Goal: Transaction & Acquisition: Purchase product/service

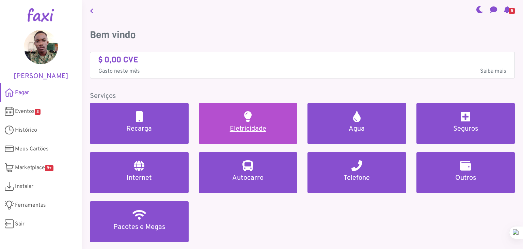
click at [248, 127] on h5 "Eletricidade" at bounding box center [248, 129] width 82 height 8
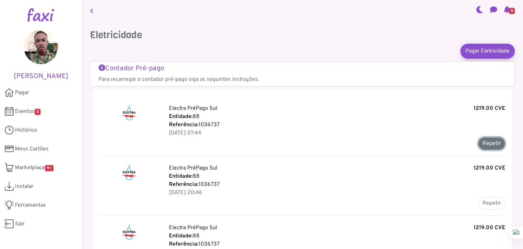
click at [490, 147] on button "Repetir" at bounding box center [491, 143] width 27 height 13
type input "*******"
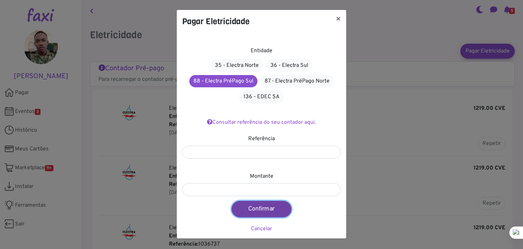
click at [257, 208] on button "Confirmar" at bounding box center [262, 209] width 60 height 16
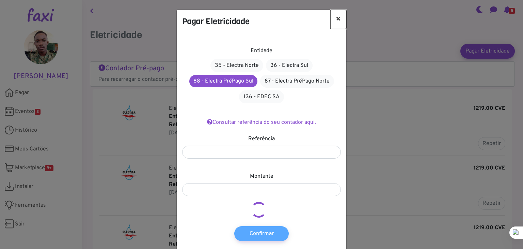
click at [334, 16] on button "×" at bounding box center [339, 19] width 16 height 19
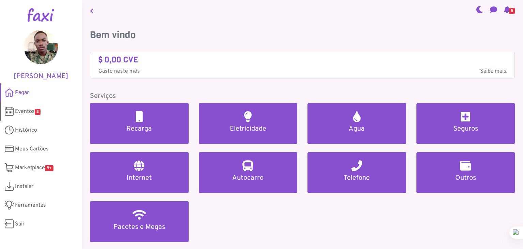
click at [24, 109] on span "Eventos 3" at bounding box center [28, 111] width 26 height 8
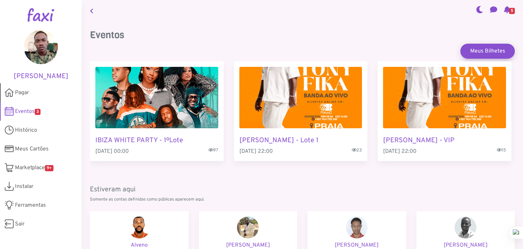
click at [17, 90] on span "Pagar" at bounding box center [22, 93] width 14 height 8
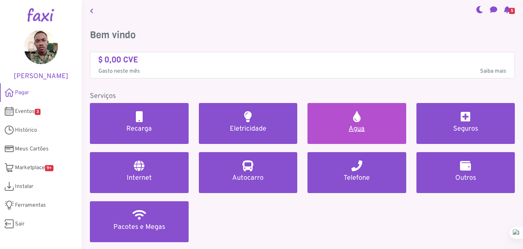
click at [330, 125] on h5 "Agua" at bounding box center [357, 129] width 82 height 8
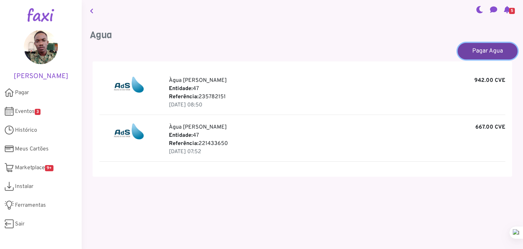
click at [480, 47] on link "Pagar Agua" at bounding box center [488, 51] width 60 height 16
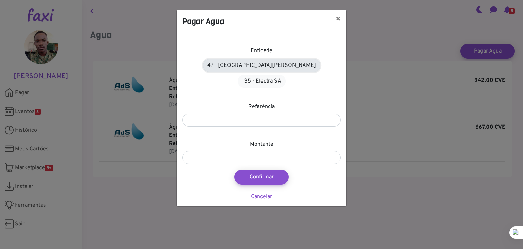
click at [241, 68] on link "47 - Àgua de Santiago" at bounding box center [262, 65] width 118 height 13
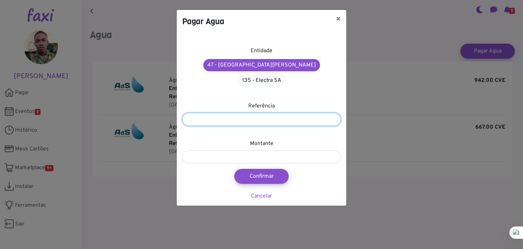
click at [245, 113] on input "number" at bounding box center [261, 119] width 159 height 13
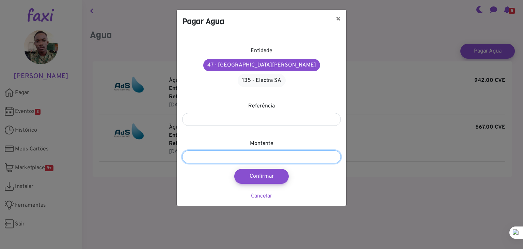
click at [238, 150] on input "number" at bounding box center [261, 156] width 159 height 13
type input "***"
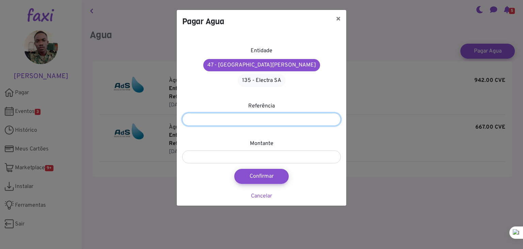
click at [274, 113] on input "number" at bounding box center [261, 119] width 159 height 13
type input "*********"
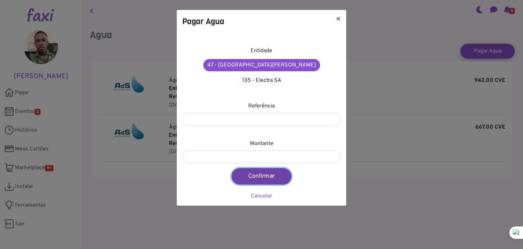
click at [262, 168] on button "Confirmar" at bounding box center [262, 176] width 60 height 16
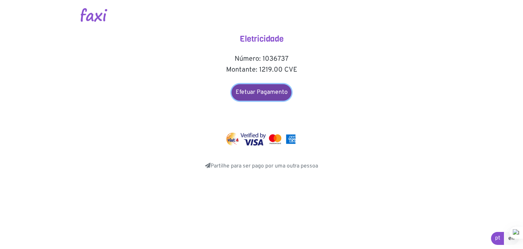
click at [270, 96] on link "Efetuar Pagamento" at bounding box center [262, 92] width 60 height 16
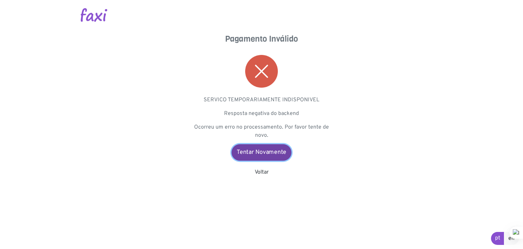
click at [249, 148] on link "Tentar Novamente" at bounding box center [262, 152] width 60 height 16
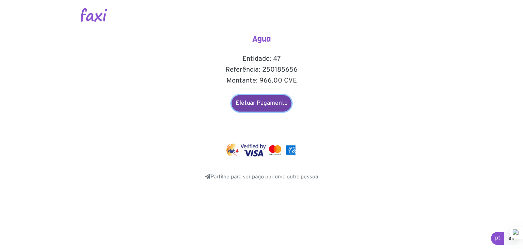
click at [262, 103] on link "Efetuar Pagamento" at bounding box center [262, 103] width 60 height 16
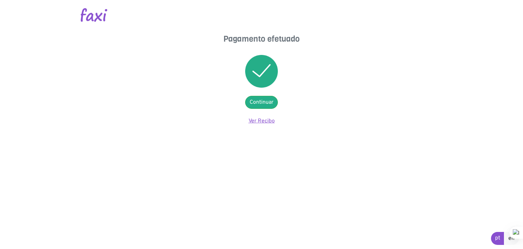
click at [267, 120] on link "Ver Recibo" at bounding box center [262, 121] width 26 height 7
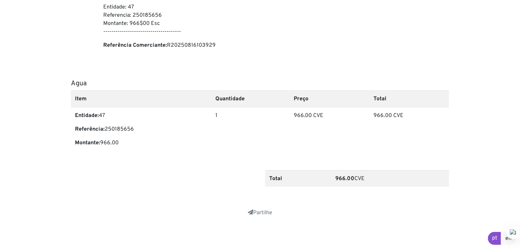
scroll to position [212, 0]
click at [254, 212] on link "Partilhe" at bounding box center [260, 212] width 25 height 7
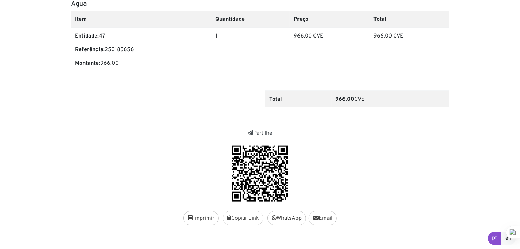
scroll to position [301, 0]
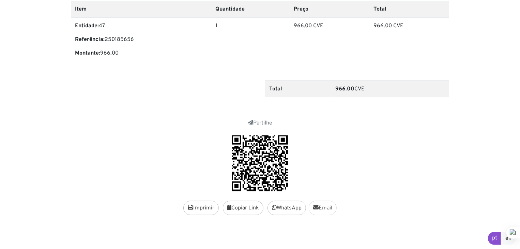
click at [324, 209] on link "Email" at bounding box center [323, 208] width 28 height 14
click at [277, 209] on link "WhatsApp" at bounding box center [286, 208] width 39 height 14
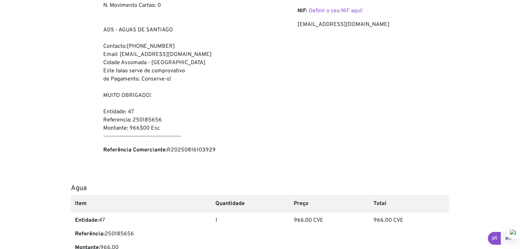
scroll to position [0, 0]
